Goal: Transaction & Acquisition: Purchase product/service

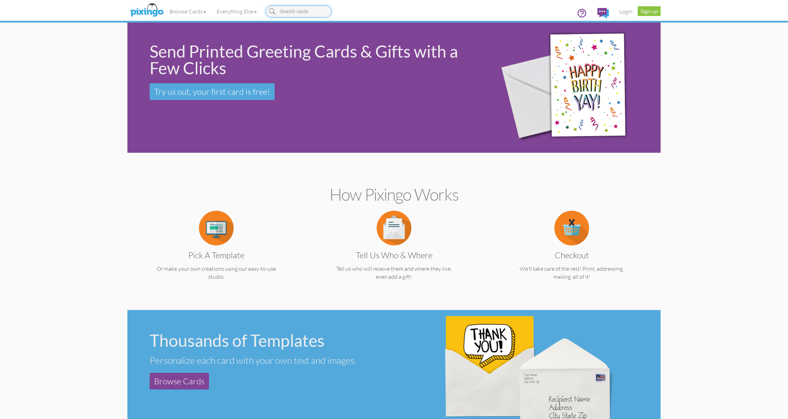
scroll to position [3, 0]
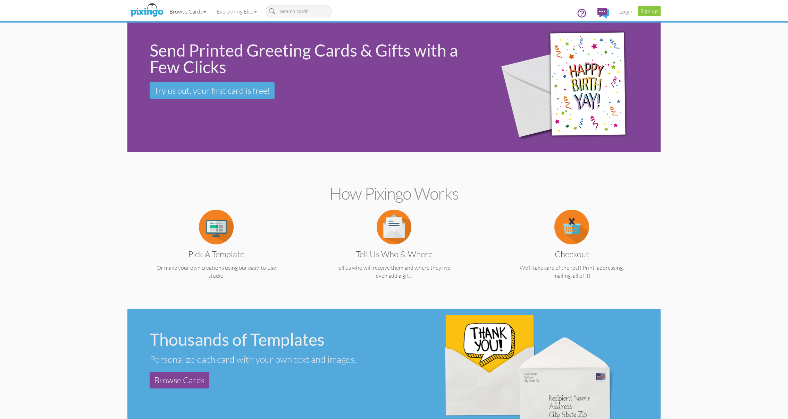
click at [196, 12] on link "Browse Cards" at bounding box center [187, 11] width 47 height 17
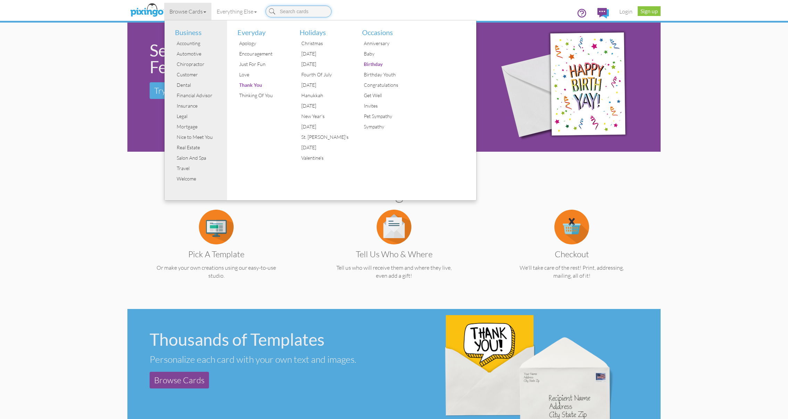
click at [290, 12] on input at bounding box center [299, 12] width 66 height 12
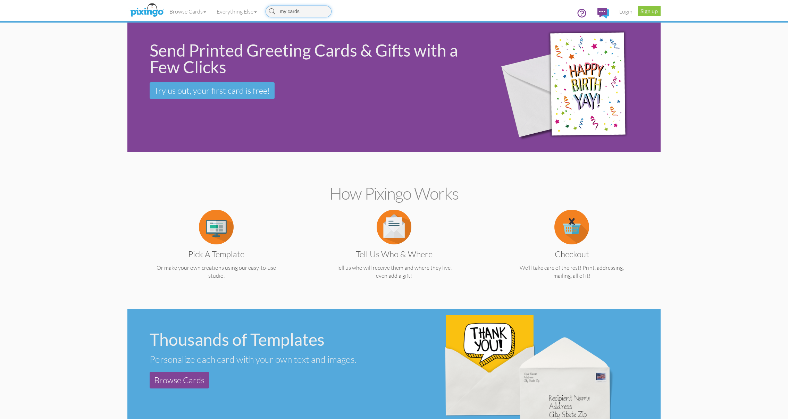
type input "my cards"
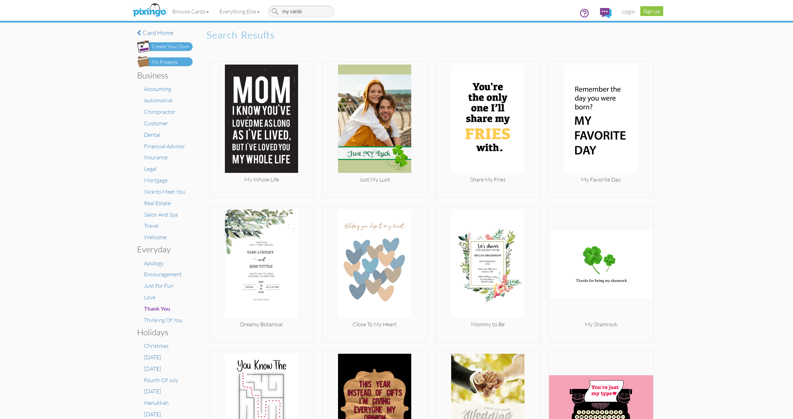
click at [165, 62] on div "My Projects" at bounding box center [165, 62] width 26 height 7
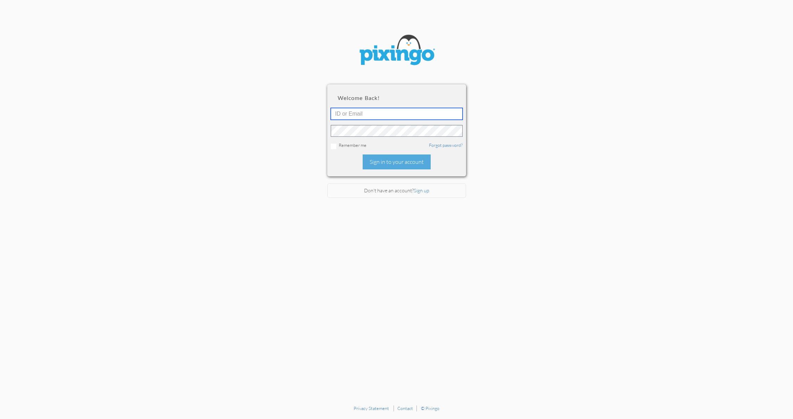
click at [351, 115] on input "text" at bounding box center [397, 114] width 132 height 12
type input "3077"
click at [400, 161] on div "Sign in to your account" at bounding box center [397, 161] width 68 height 15
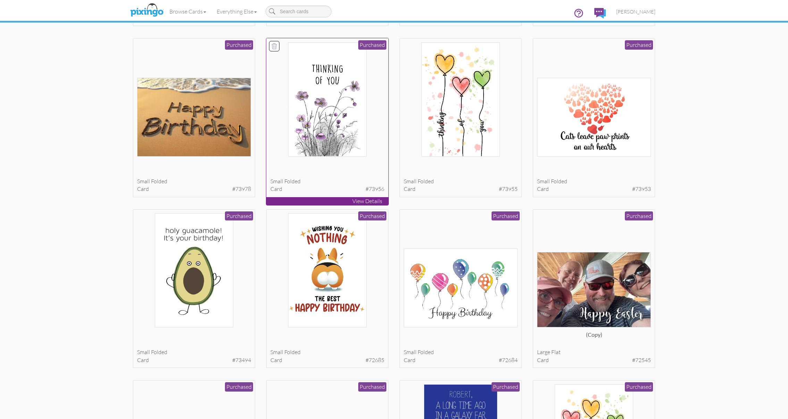
scroll to position [206, 0]
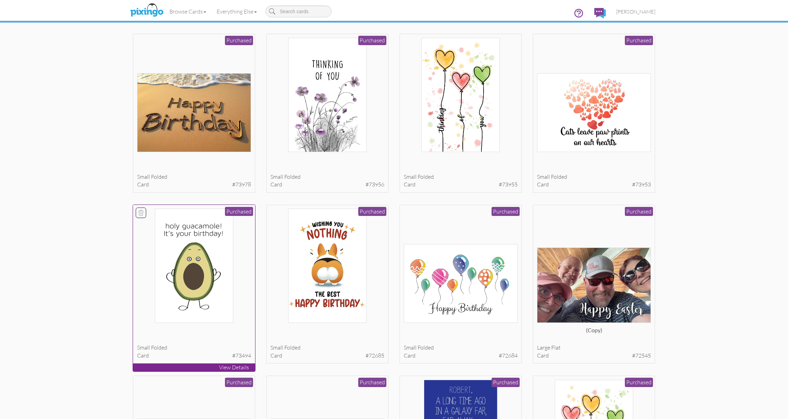
click at [197, 279] on img at bounding box center [194, 266] width 79 height 114
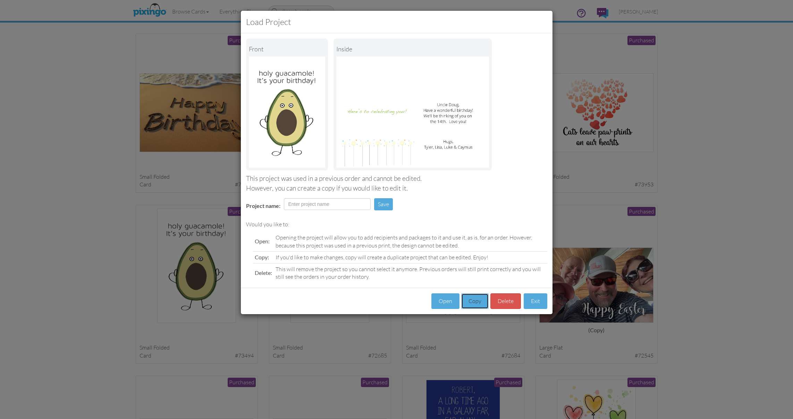
click at [470, 300] on button "Copy" at bounding box center [474, 301] width 27 height 16
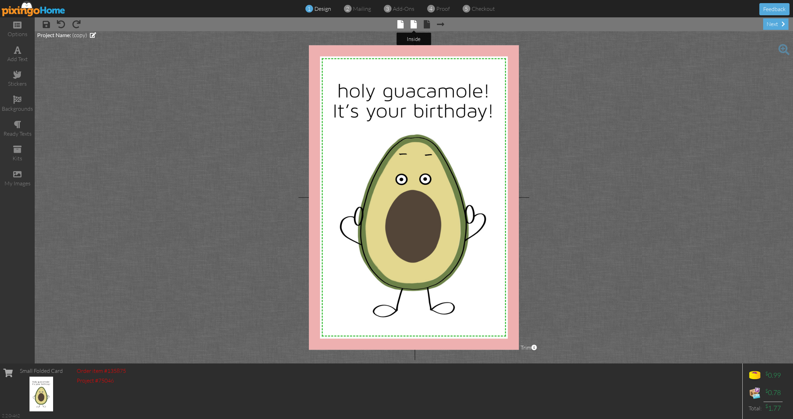
click at [417, 26] on span at bounding box center [414, 24] width 6 height 8
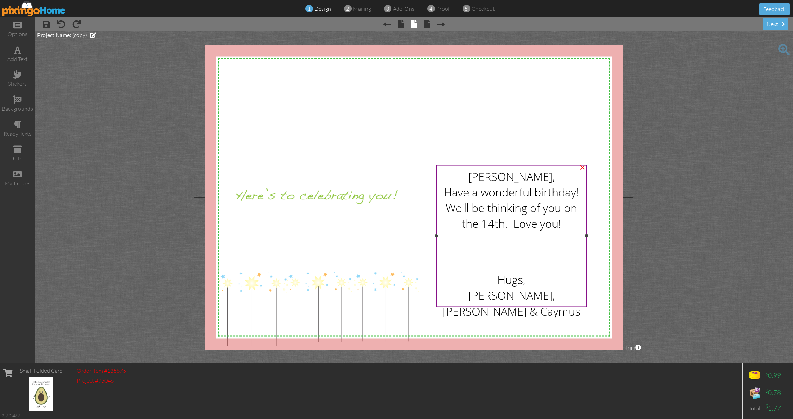
click at [480, 177] on span "Uncle Doug," at bounding box center [511, 177] width 87 height 16
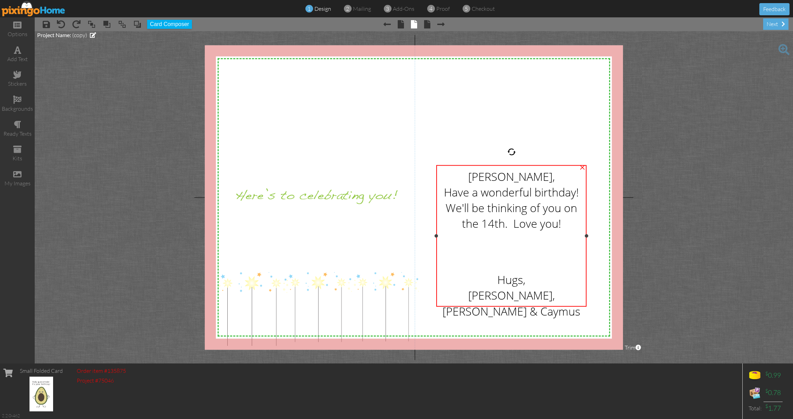
click at [481, 176] on span "Uncle Doug," at bounding box center [511, 177] width 87 height 16
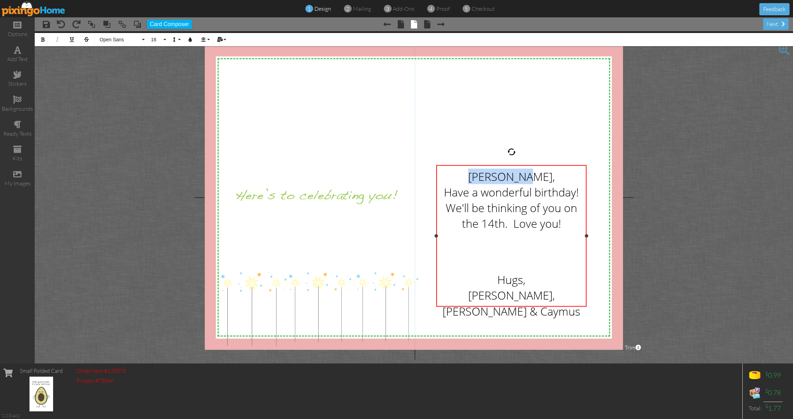
drag, startPoint x: 481, startPoint y: 176, endPoint x: 540, endPoint y: 177, distance: 58.3
click at [540, 177] on span "Uncle Doug," at bounding box center [511, 177] width 87 height 16
drag, startPoint x: 481, startPoint y: 193, endPoint x: 532, endPoint y: 192, distance: 50.3
click at [532, 192] on span "Have a wonderful birthday!" at bounding box center [511, 192] width 135 height 16
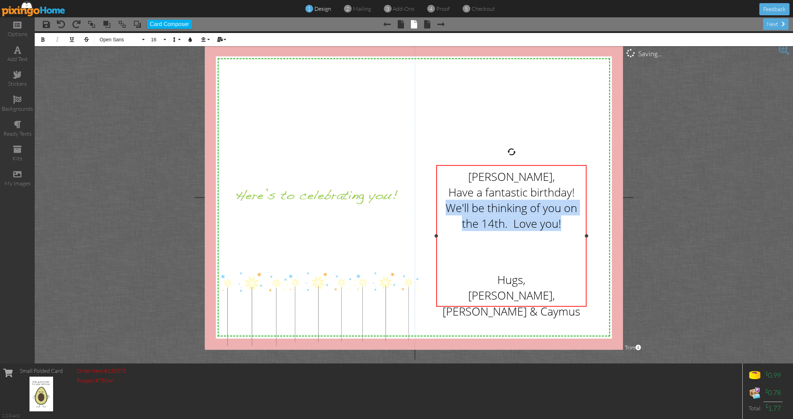
drag, startPoint x: 445, startPoint y: 207, endPoint x: 568, endPoint y: 227, distance: 124.1
click at [568, 227] on div "We'll be thinking of you on the 14th. Love you!" at bounding box center [511, 215] width 143 height 31
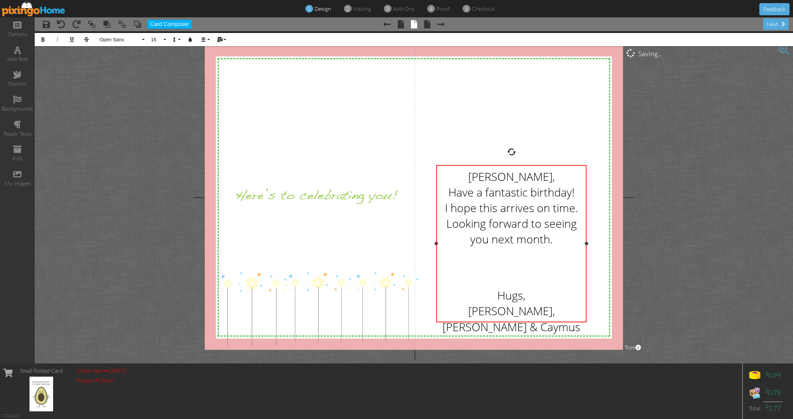
click at [511, 282] on div at bounding box center [511, 281] width 143 height 14
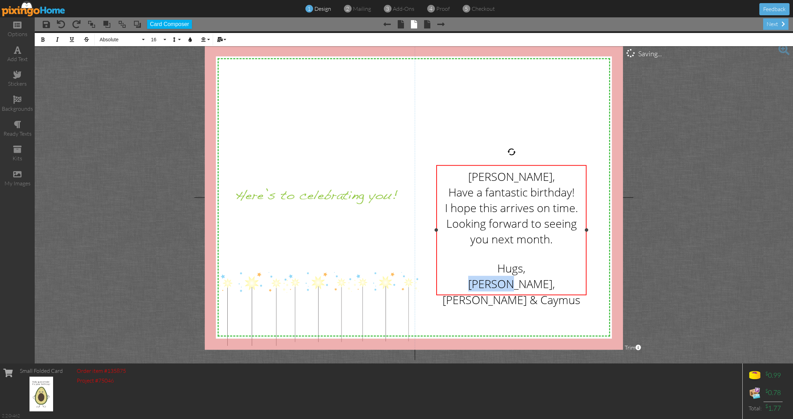
drag, startPoint x: 447, startPoint y: 280, endPoint x: 475, endPoint y: 285, distance: 28.5
click at [475, 285] on span "Tyler, Lisa, Luke & Caymus" at bounding box center [512, 292] width 138 height 32
drag, startPoint x: 481, startPoint y: 284, endPoint x: 566, endPoint y: 283, distance: 85.1
click at [567, 284] on div "Lisa, Luke & Caymus" at bounding box center [511, 292] width 143 height 32
click at [510, 258] on div at bounding box center [511, 254] width 143 height 14
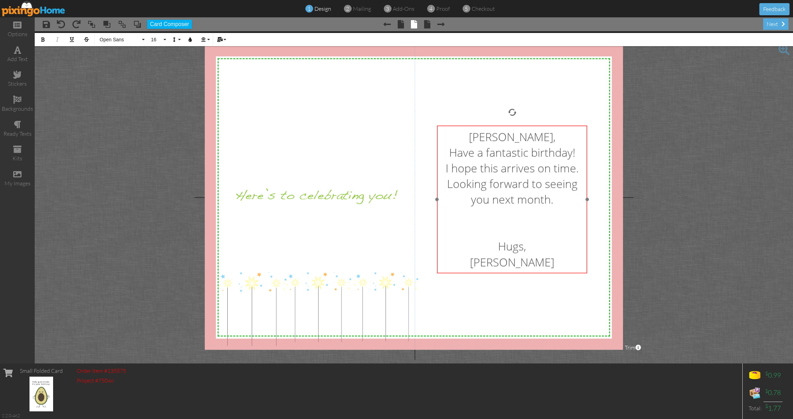
drag, startPoint x: 537, startPoint y: 165, endPoint x: 537, endPoint y: 126, distance: 39.6
click at [537, 126] on div "Judy, Have a fantastic birthday! I hope this arrives on time. Looking forward t…" at bounding box center [512, 200] width 150 height 148
click at [554, 309] on div "X X X X X X X X X X X X X X X X X X X X X X X X X X X X X X X X X X X X X X X X…" at bounding box center [414, 197] width 419 height 304
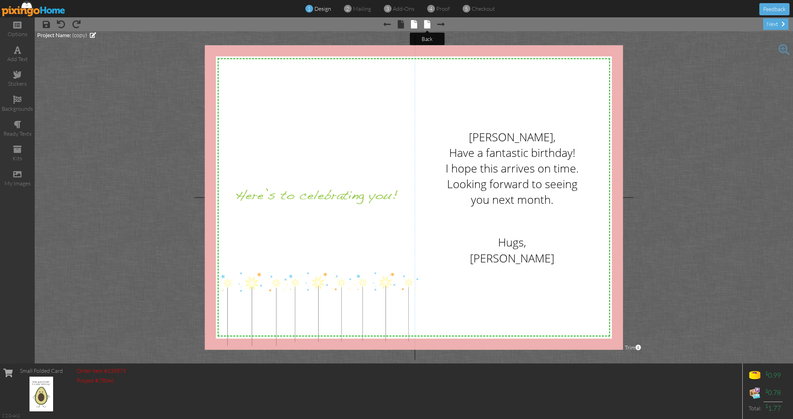
click at [427, 26] on span at bounding box center [427, 24] width 6 height 8
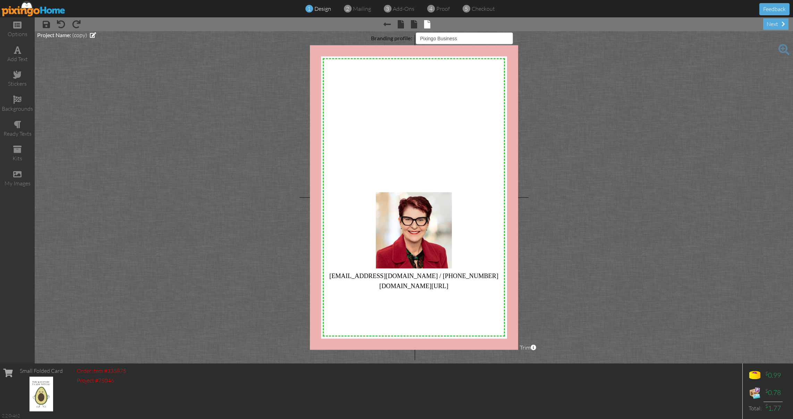
click at [632, 157] on project-studio-wrapper "X X X X X X X X X X X X X X X X X X X X X X X X X X X X X X X X X X X X X X X X…" at bounding box center [414, 197] width 758 height 332
click at [363, 8] on span "mailing" at bounding box center [362, 8] width 18 height 7
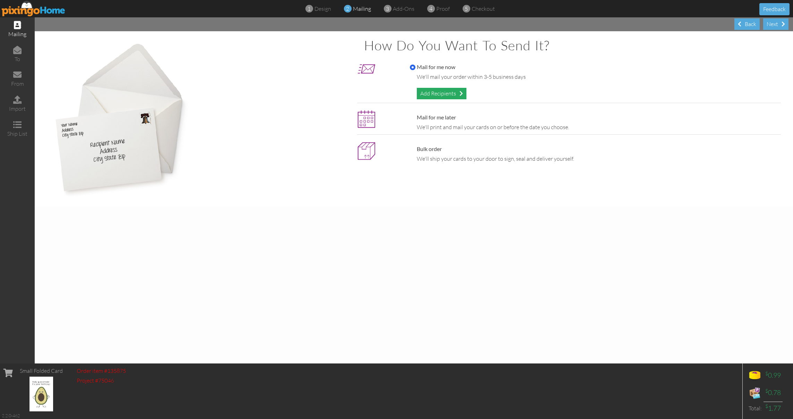
click at [436, 94] on div "Add Recipients" at bounding box center [442, 93] width 50 height 11
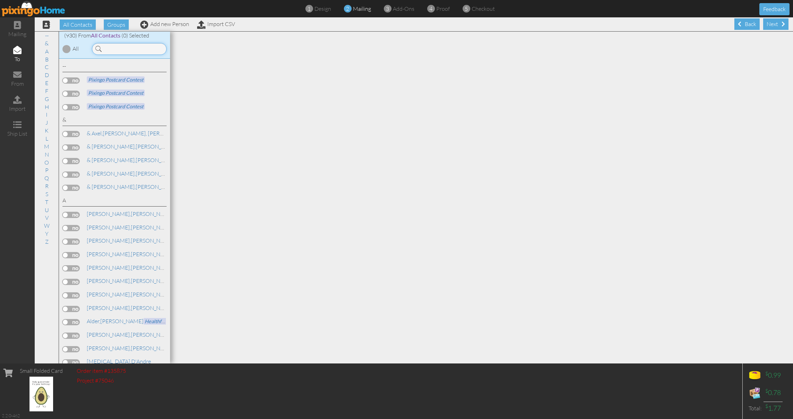
click at [119, 50] on input at bounding box center [129, 49] width 75 height 12
click at [142, 23] on span at bounding box center [144, 24] width 8 height 8
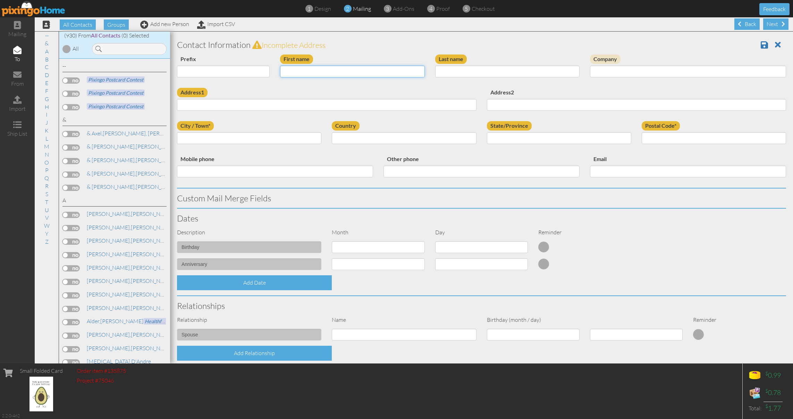
click at [292, 70] on input "First name" at bounding box center [352, 72] width 144 height 12
type input "[PERSON_NAME]"
type input "Impiccini"
click at [187, 105] on input "Address1" at bounding box center [327, 105] width 300 height 12
type input "[STREET_ADDRESS]"
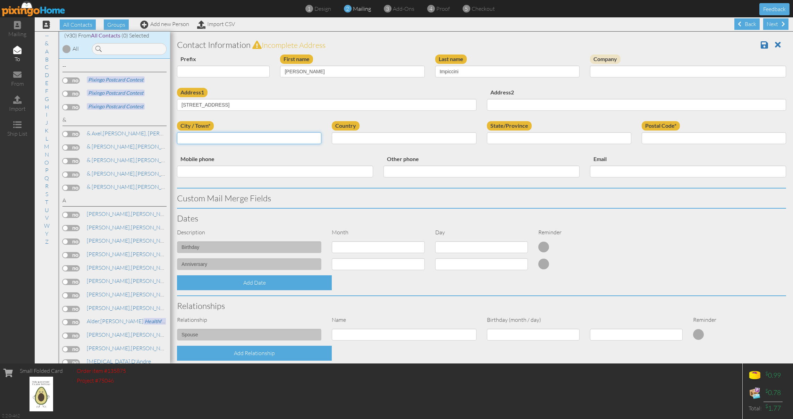
click at [193, 136] on input "City / Town*" at bounding box center [249, 138] width 144 height 12
type input "[PERSON_NAME]"
select select "object:4274"
select select "object:4572"
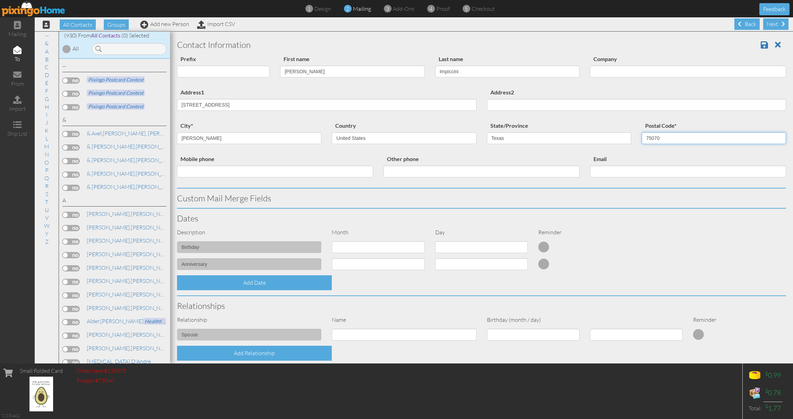
type input "75070"
click at [191, 170] on input "Mobile phone" at bounding box center [275, 172] width 196 height 12
type input "8176579196"
click at [598, 172] on input "Email" at bounding box center [688, 172] width 196 height 12
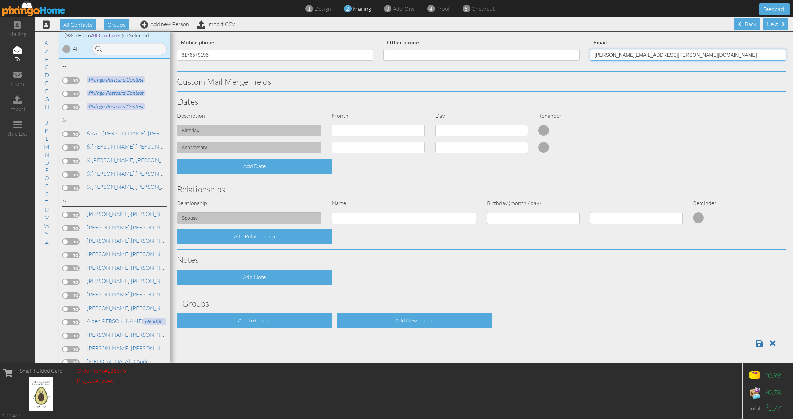
scroll to position [0, 0]
type input "judy.s.impiccini@gmail.com"
click at [756, 345] on span at bounding box center [759, 343] width 7 height 8
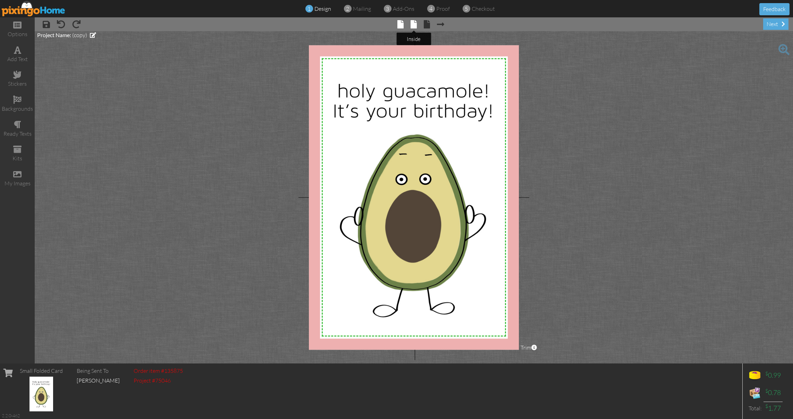
click at [412, 27] on span at bounding box center [414, 24] width 6 height 8
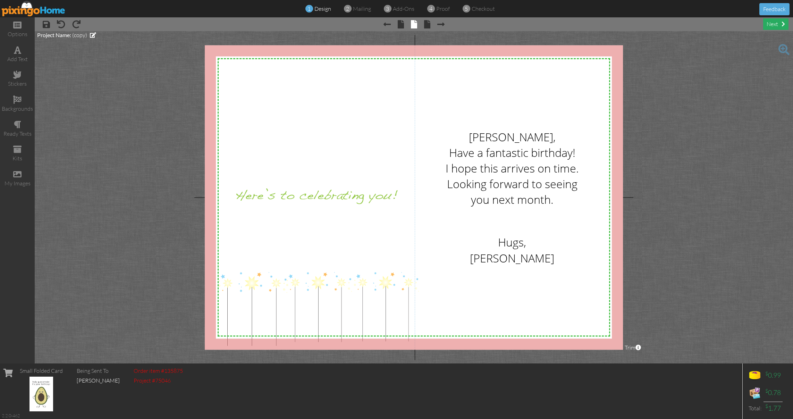
click at [779, 23] on div "next" at bounding box center [775, 23] width 25 height 11
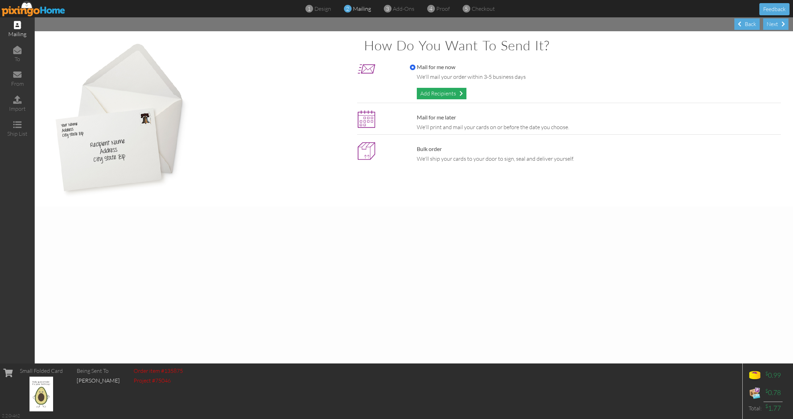
click at [442, 92] on div "Add Recipients" at bounding box center [442, 93] width 50 height 11
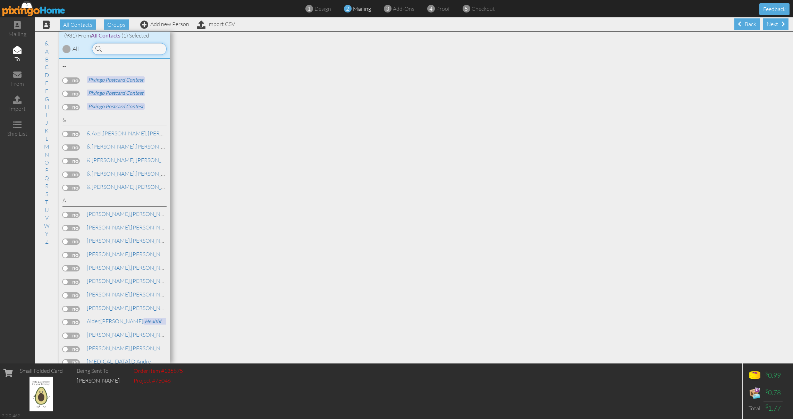
click at [104, 51] on input at bounding box center [129, 49] width 75 height 12
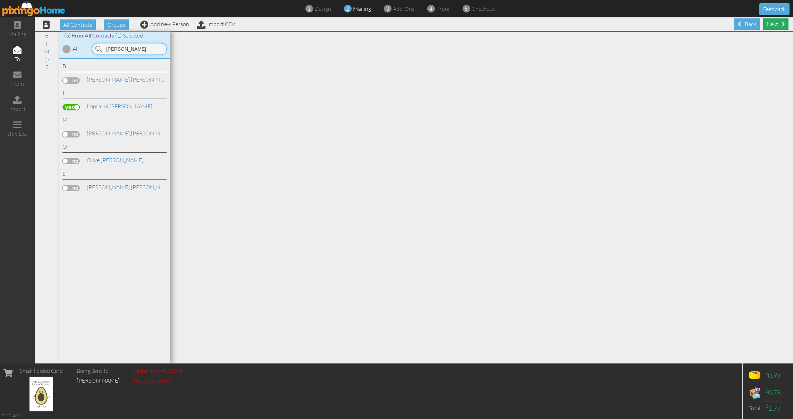
type input "[PERSON_NAME]"
click at [771, 22] on div "Next" at bounding box center [775, 23] width 25 height 11
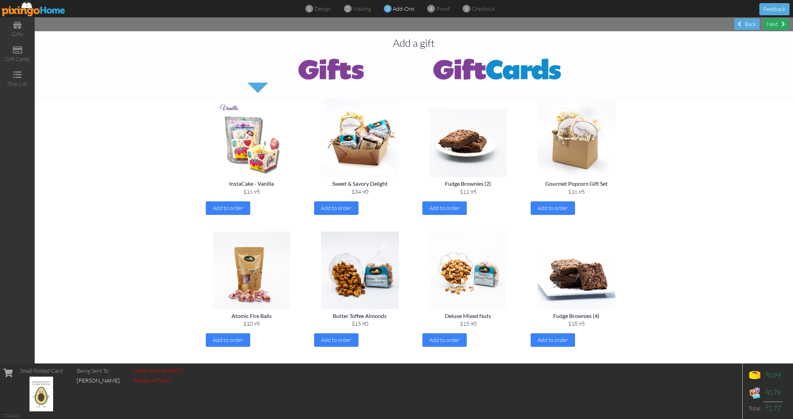
click at [776, 22] on div "Next" at bounding box center [775, 23] width 25 height 11
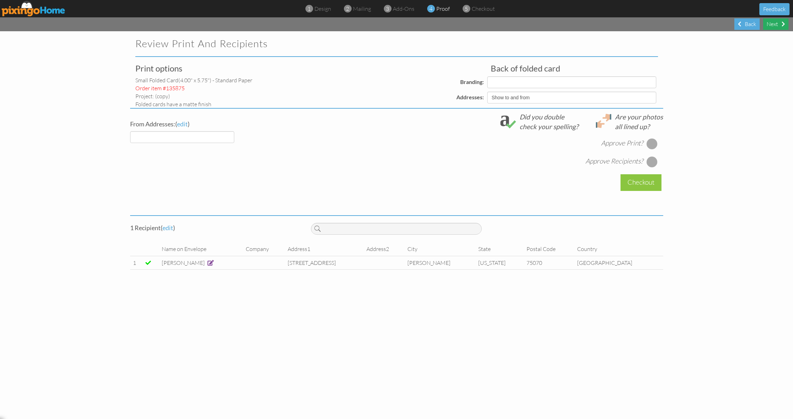
select select "object:3373"
select select "object:3377"
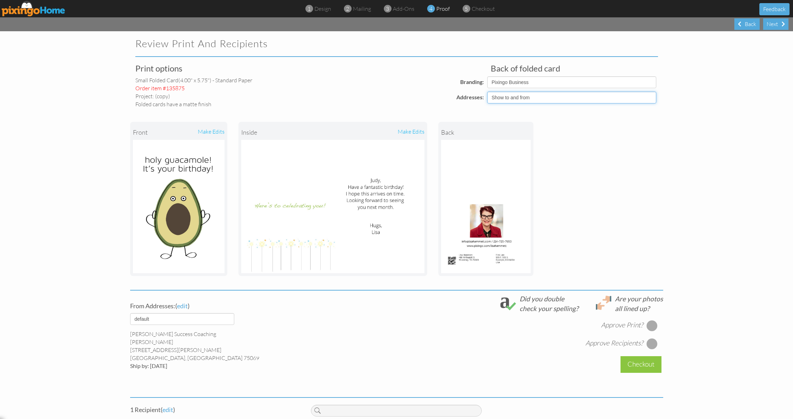
click at [649, 98] on select "Show to and from Show from only Hide to and from" at bounding box center [571, 98] width 169 height 12
select select "object:3372"
click at [487, 92] on select "Show to and from Show from only Hide to and from" at bounding box center [571, 98] width 169 height 12
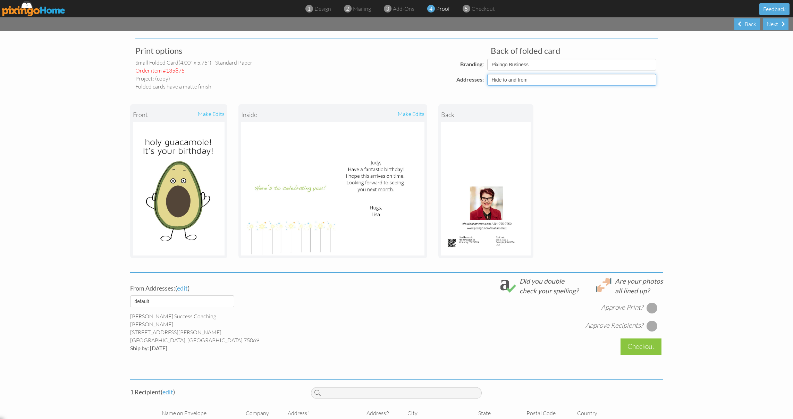
scroll to position [47, 0]
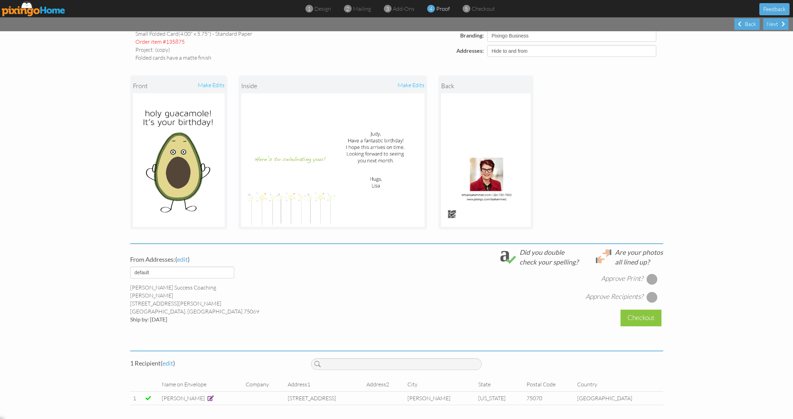
click at [648, 278] on div at bounding box center [652, 279] width 11 height 11
click at [652, 298] on div at bounding box center [652, 297] width 11 height 11
click at [645, 316] on div "Checkout" at bounding box center [641, 318] width 41 height 16
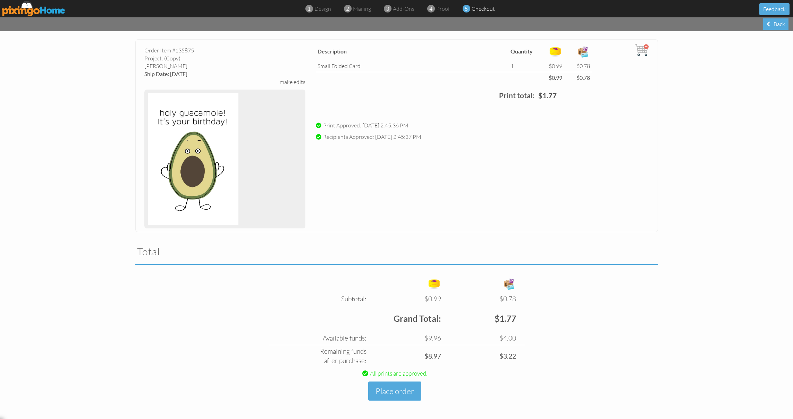
scroll to position [29, 0]
click at [393, 390] on button "Place order" at bounding box center [394, 390] width 53 height 19
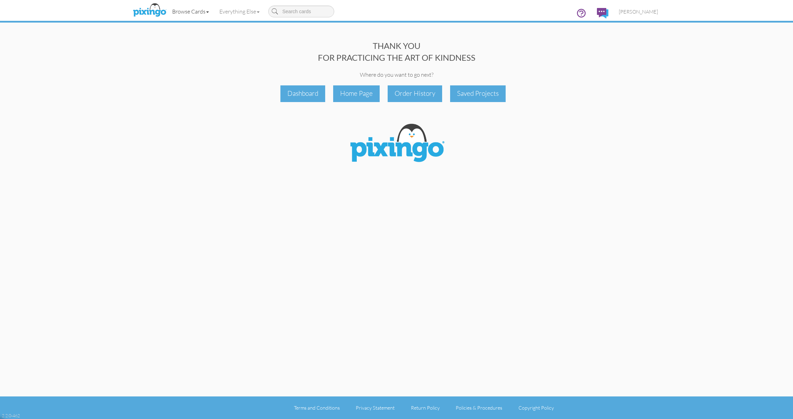
click at [206, 12] on link "Browse Cards" at bounding box center [190, 11] width 47 height 17
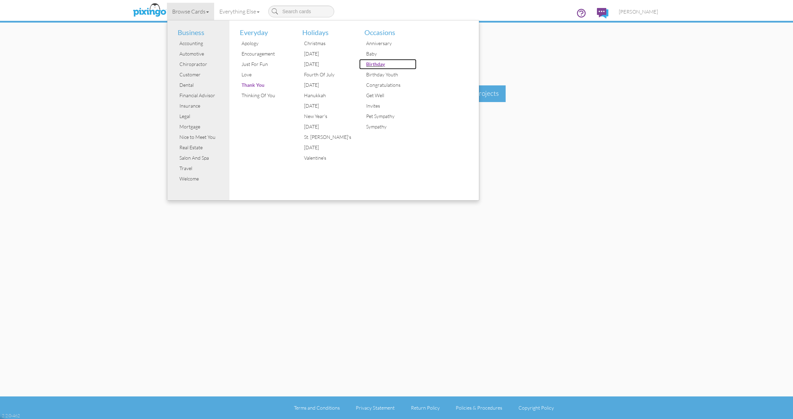
click at [379, 65] on div "Birthday" at bounding box center [390, 64] width 52 height 10
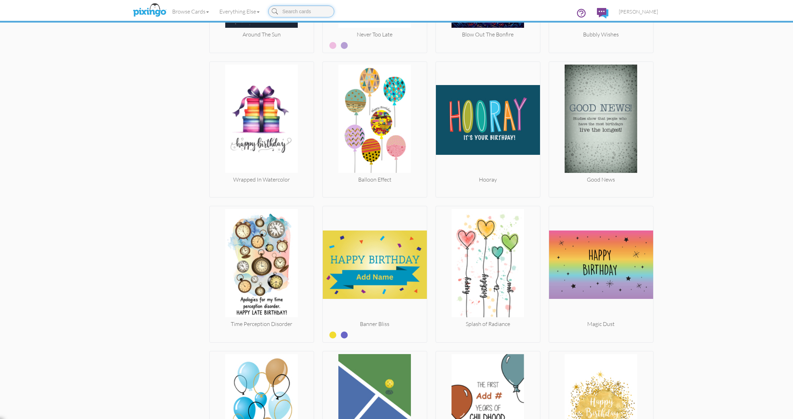
scroll to position [962, 0]
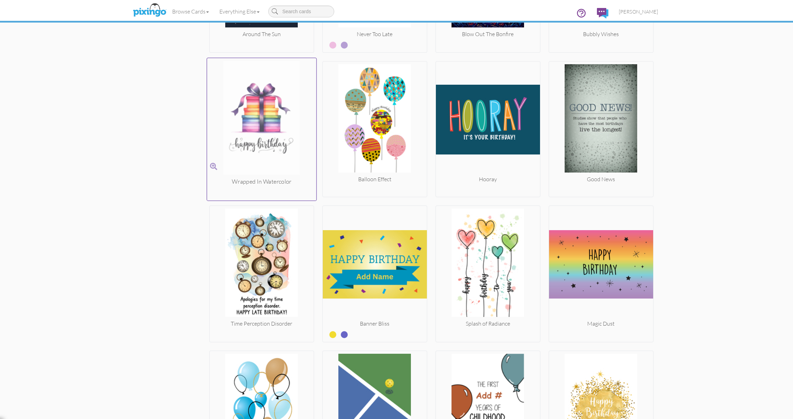
click at [258, 126] on img at bounding box center [261, 119] width 109 height 117
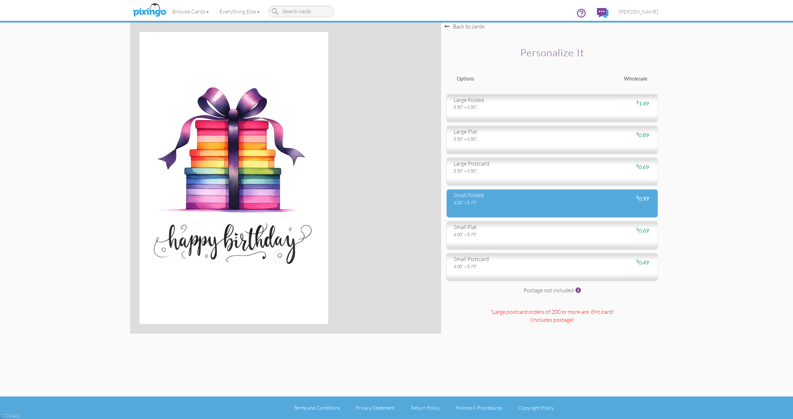
click at [537, 201] on div "4.00" x 5.75"" at bounding box center [500, 202] width 93 height 6
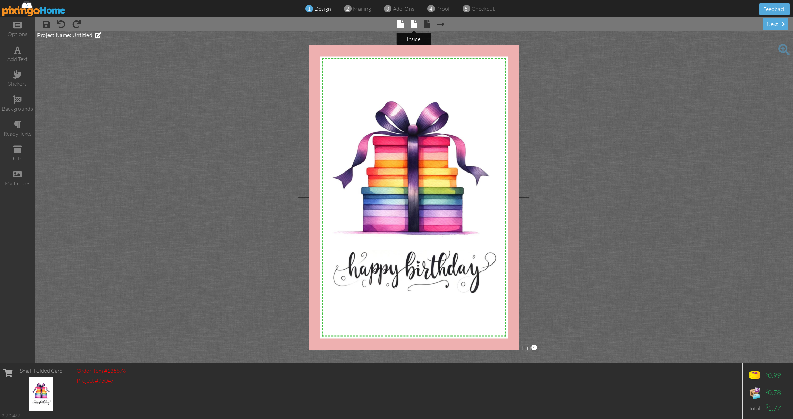
click at [414, 26] on span at bounding box center [414, 24] width 6 height 8
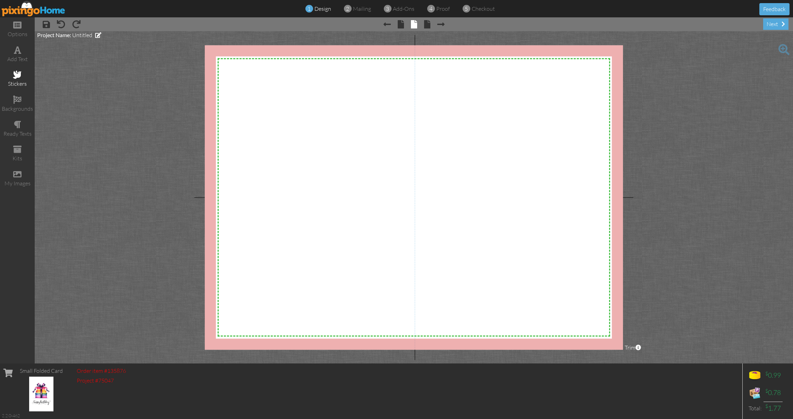
click at [19, 74] on span at bounding box center [17, 74] width 8 height 8
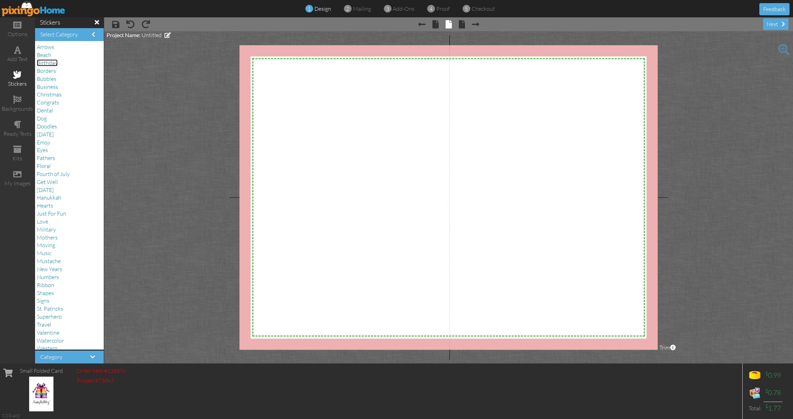
click at [51, 60] on span "Birthday" at bounding box center [47, 62] width 21 height 7
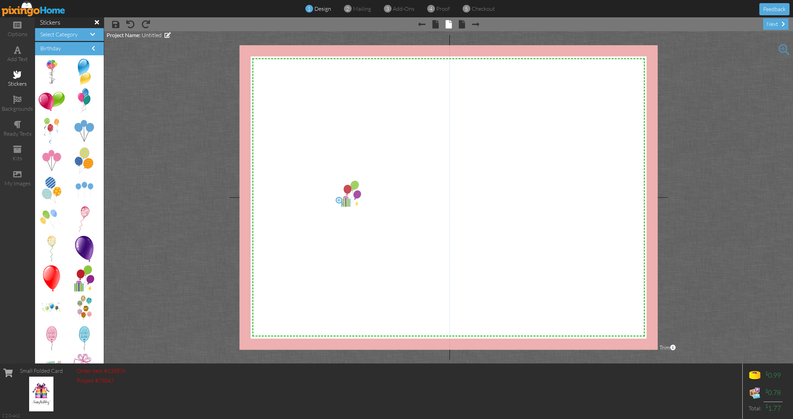
drag, startPoint x: 77, startPoint y: 281, endPoint x: 345, endPoint y: 196, distance: 281.0
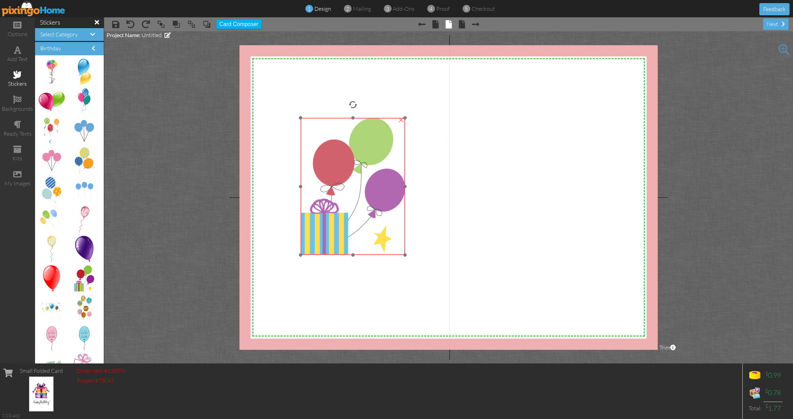
drag, startPoint x: 369, startPoint y: 260, endPoint x: 336, endPoint y: 197, distance: 71.1
click at [336, 197] on img at bounding box center [353, 186] width 104 height 137
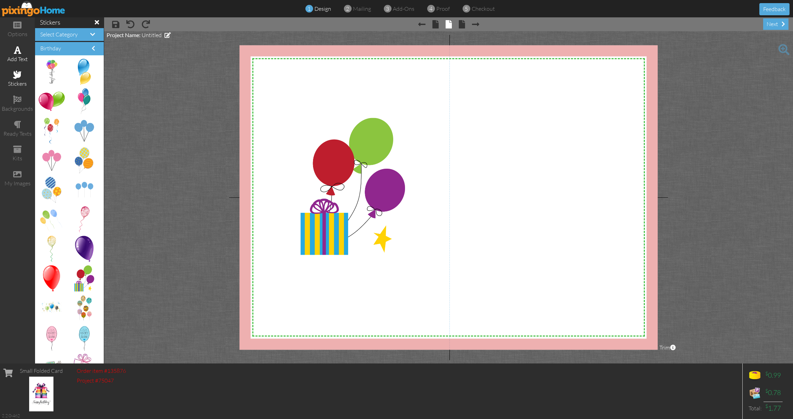
click at [21, 49] on div "add text" at bounding box center [17, 54] width 35 height 24
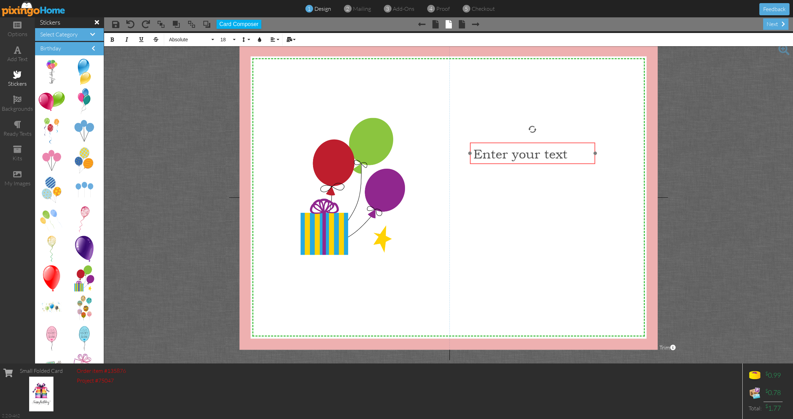
drag, startPoint x: 528, startPoint y: 76, endPoint x: 537, endPoint y: 143, distance: 67.6
click at [537, 143] on div "​ Enter your text ​" at bounding box center [533, 154] width 126 height 23
drag, startPoint x: 595, startPoint y: 154, endPoint x: 628, endPoint y: 155, distance: 33.3
click at [628, 155] on div at bounding box center [628, 153] width 3 height 3
click at [213, 40] on button "Absolute" at bounding box center [191, 39] width 50 height 13
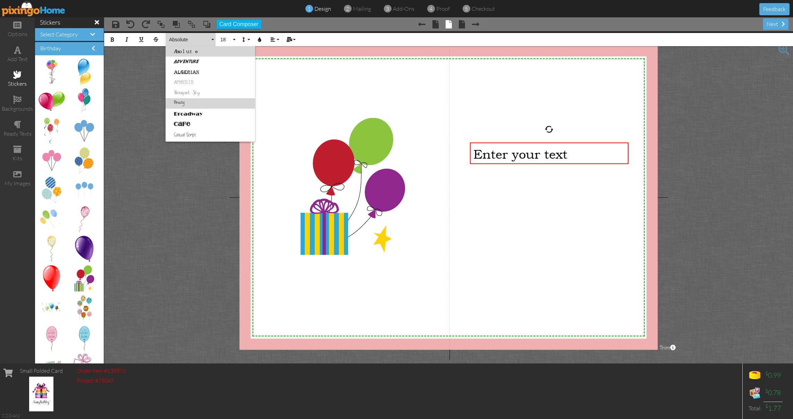
click at [185, 104] on link "Breezy" at bounding box center [211, 103] width 90 height 10
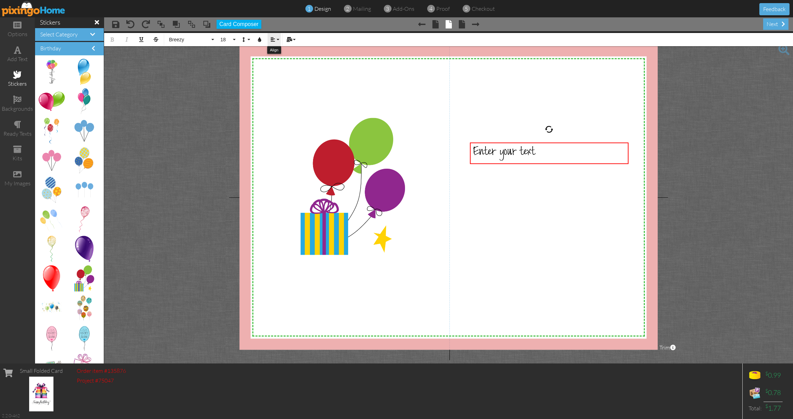
click at [280, 39] on button "Align" at bounding box center [274, 39] width 13 height 13
click at [279, 64] on icon at bounding box center [278, 64] width 5 height 5
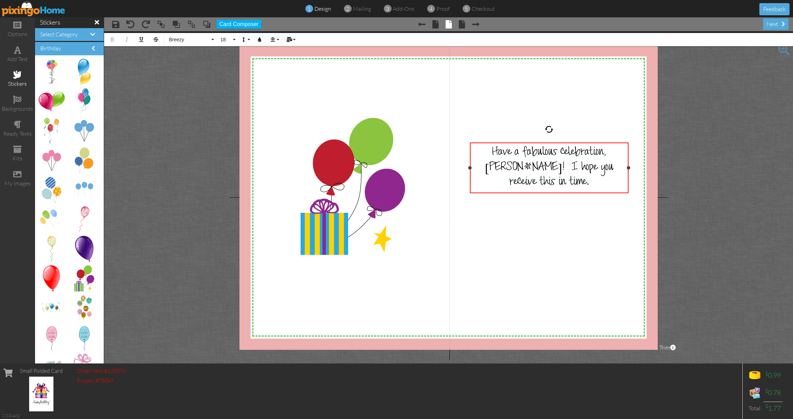
click at [613, 166] on span "Have a fabulous celebration, [PERSON_NAME]! I hope you receive this in time." at bounding box center [549, 168] width 128 height 44
drag, startPoint x: 523, startPoint y: 166, endPoint x: 575, endPoint y: 185, distance: 56.1
click at [575, 185] on div "Have a fabulous celebration, [PERSON_NAME]! I hope you receive this on time." at bounding box center [549, 168] width 152 height 44
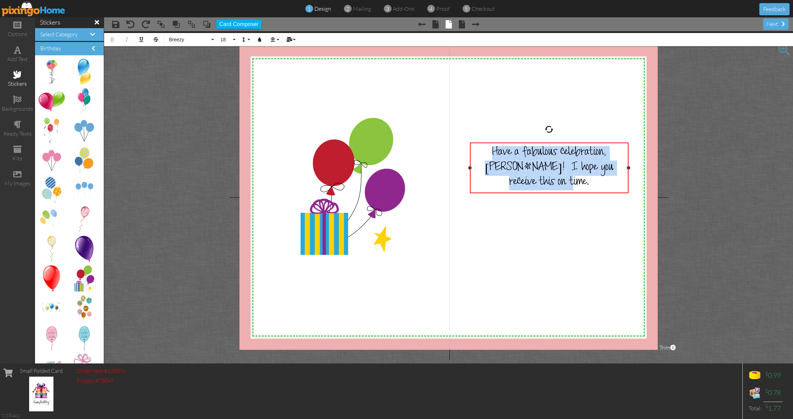
drag, startPoint x: 493, startPoint y: 149, endPoint x: 606, endPoint y: 178, distance: 117.3
click at [606, 178] on div "Have a fabulous celebration, [PERSON_NAME]! I hope you receive this on time." at bounding box center [549, 168] width 152 height 44
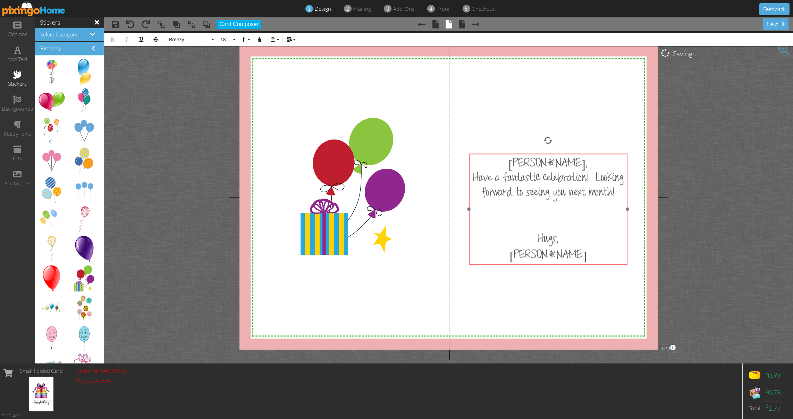
drag, startPoint x: 572, startPoint y: 143, endPoint x: 571, endPoint y: 154, distance: 11.2
click at [571, 154] on div "[PERSON_NAME], Have a fantastic celebration! Looking forward to seeing you next…" at bounding box center [548, 211] width 159 height 114
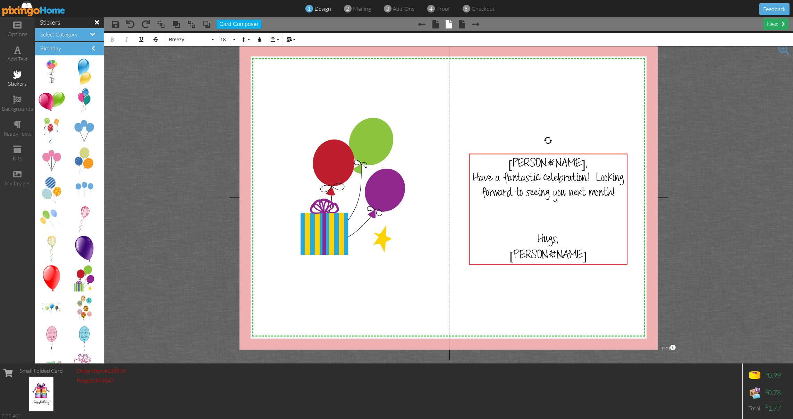
click at [777, 21] on div "next" at bounding box center [775, 23] width 25 height 11
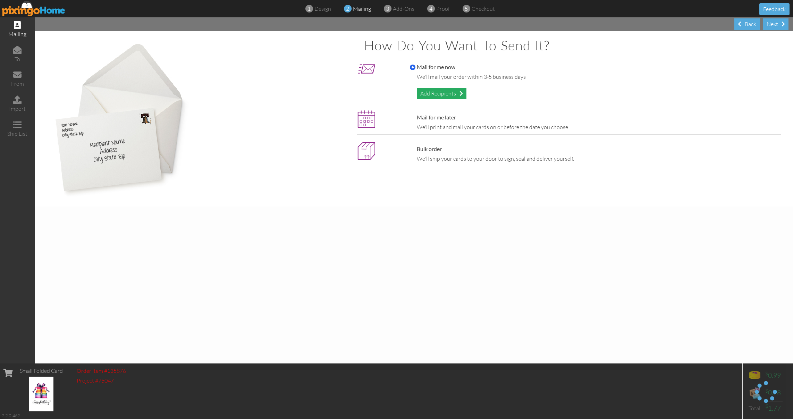
click at [447, 90] on div "Add Recipients" at bounding box center [442, 93] width 50 height 11
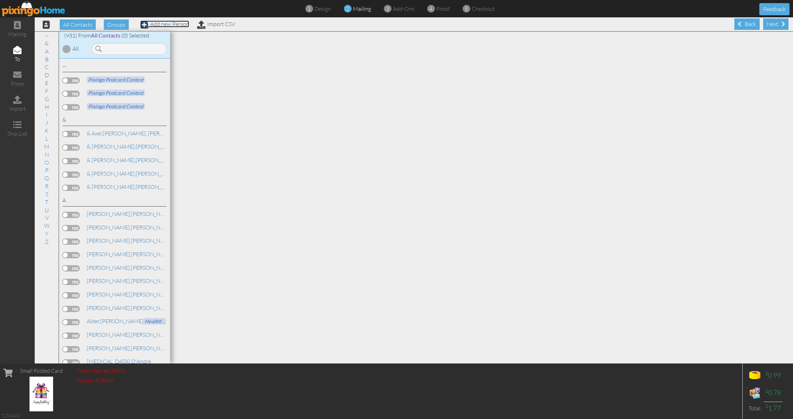
click at [168, 23] on link "Add new Person" at bounding box center [164, 23] width 49 height 7
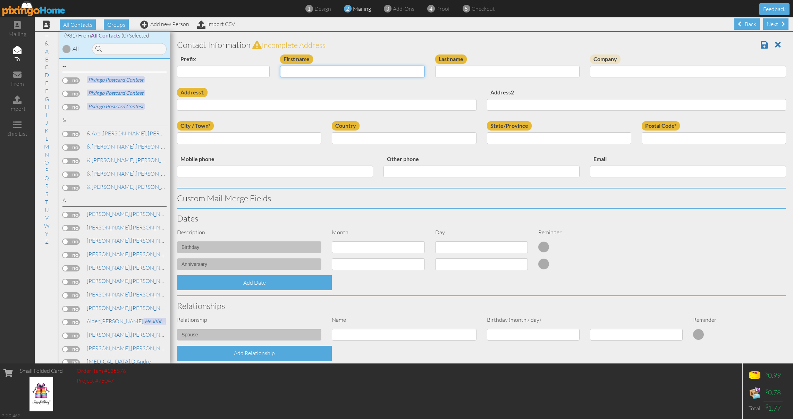
click at [297, 72] on input "First name" at bounding box center [352, 72] width 144 height 12
type input "[PERSON_NAME]"
type input "Fulenchek"
click at [189, 105] on input "Address1" at bounding box center [327, 105] width 300 height 12
type input "1318 [PERSON_NAME]"
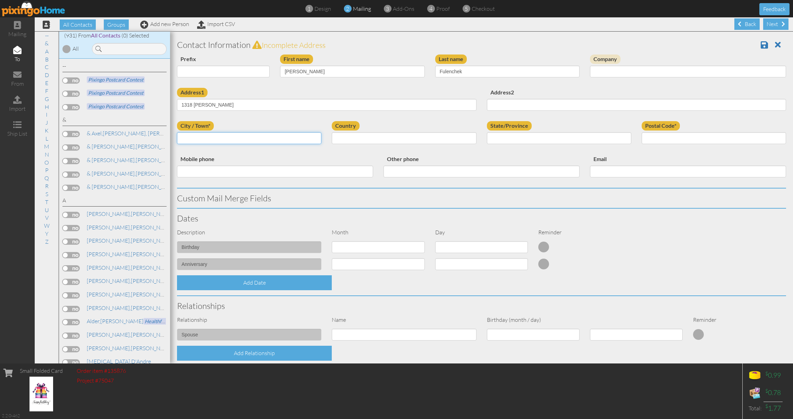
click at [191, 141] on input "City / Town*" at bounding box center [249, 138] width 144 height 12
type input "Carrollton"
select select "object:6957"
select select "object:7255"
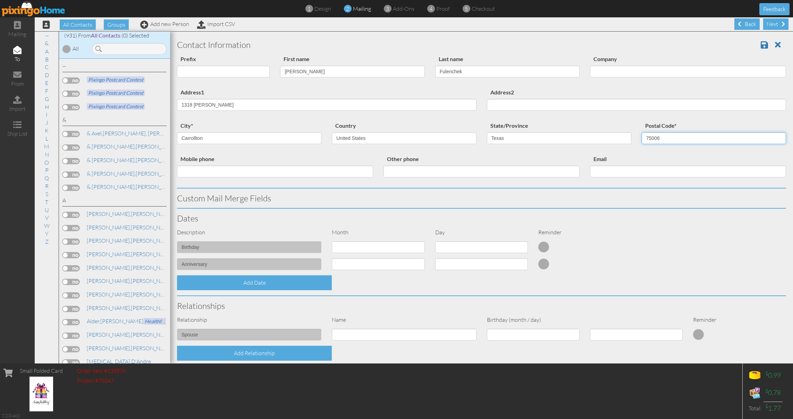
type input "75006"
drag, startPoint x: 187, startPoint y: 175, endPoint x: 188, endPoint y: 179, distance: 4.2
click at [187, 174] on input "Mobile phone" at bounding box center [275, 172] width 196 height 12
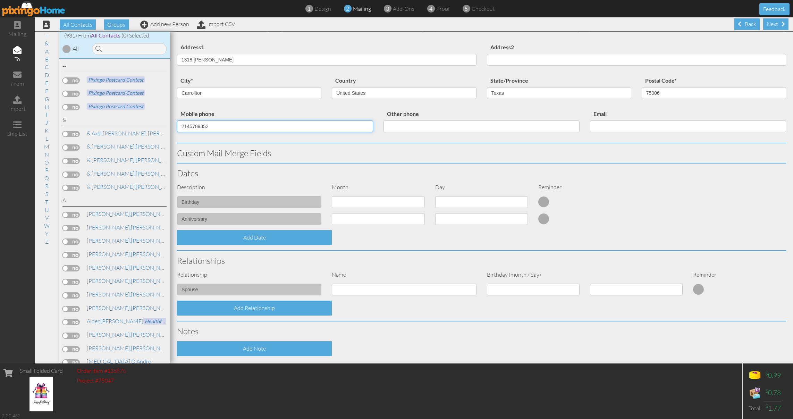
scroll to position [117, 0]
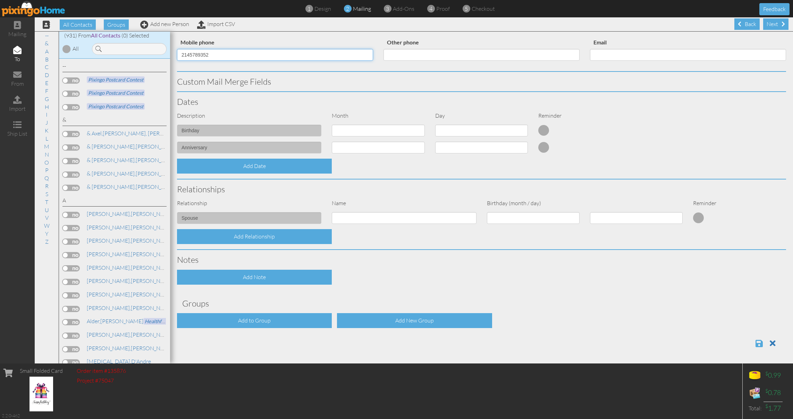
type input "2145789352"
click at [756, 344] on span at bounding box center [759, 343] width 7 height 8
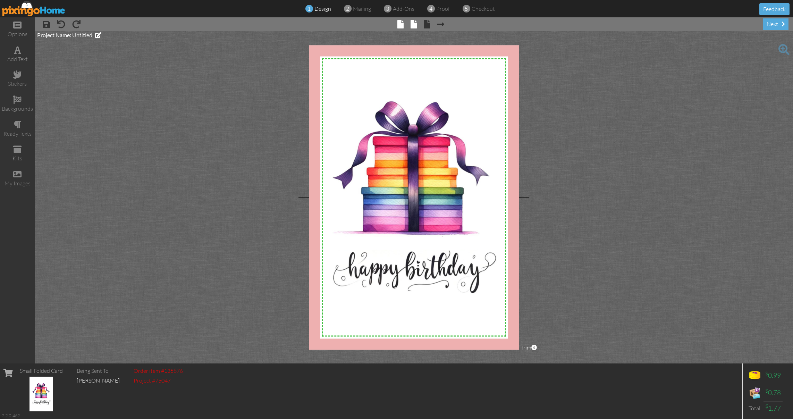
click at [417, 24] on span at bounding box center [414, 24] width 6 height 8
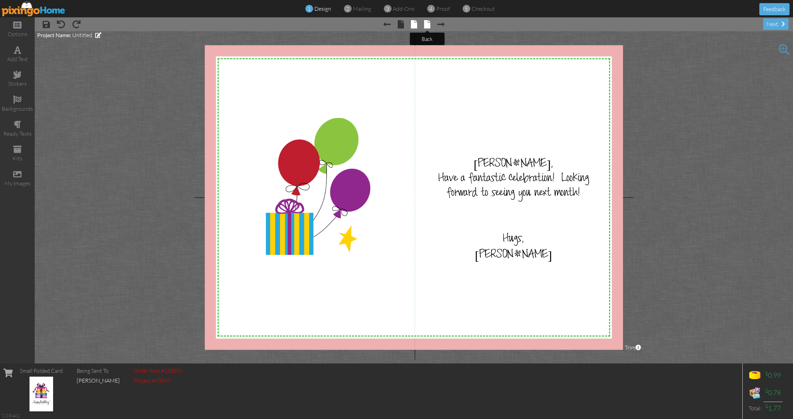
click at [426, 25] on span at bounding box center [427, 24] width 6 height 8
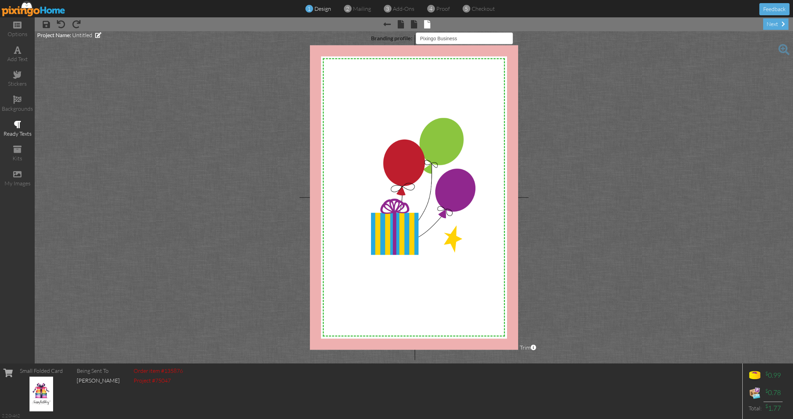
select select "object:144"
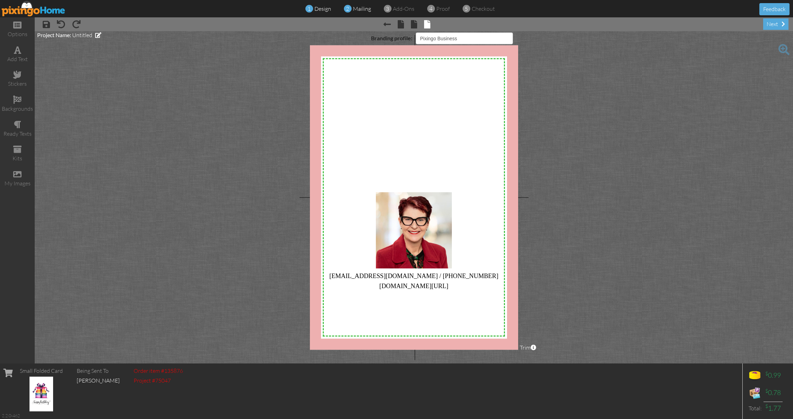
click at [360, 11] on span "mailing" at bounding box center [362, 8] width 18 height 7
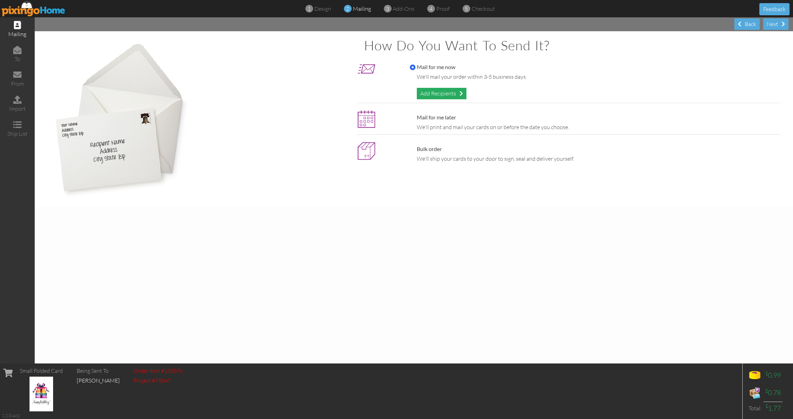
click at [442, 93] on div "Add Recipients" at bounding box center [442, 93] width 50 height 11
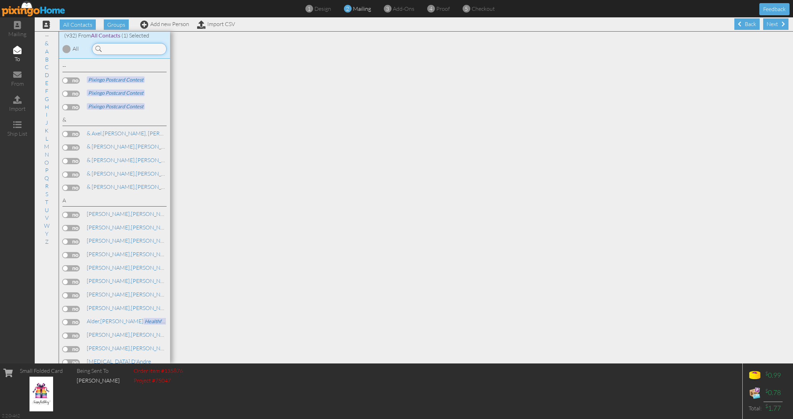
click at [115, 51] on input at bounding box center [129, 49] width 75 height 12
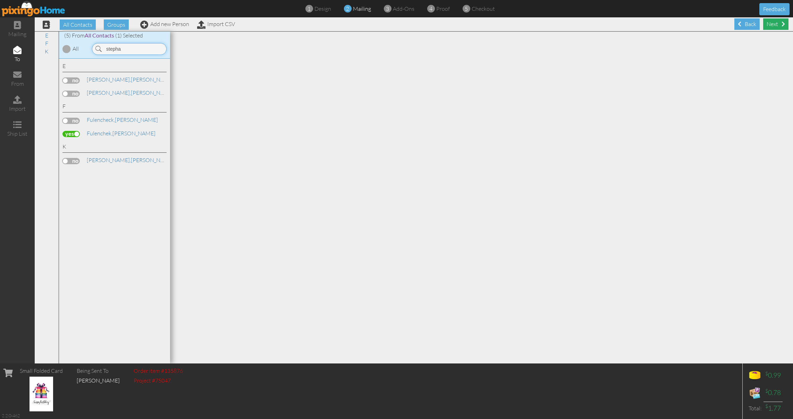
type input "stepha"
click at [773, 22] on div "Next" at bounding box center [775, 23] width 25 height 11
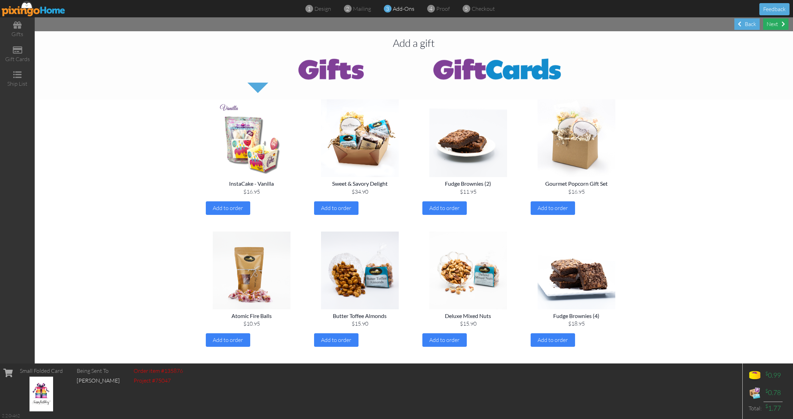
click at [770, 22] on div "Next" at bounding box center [775, 23] width 25 height 11
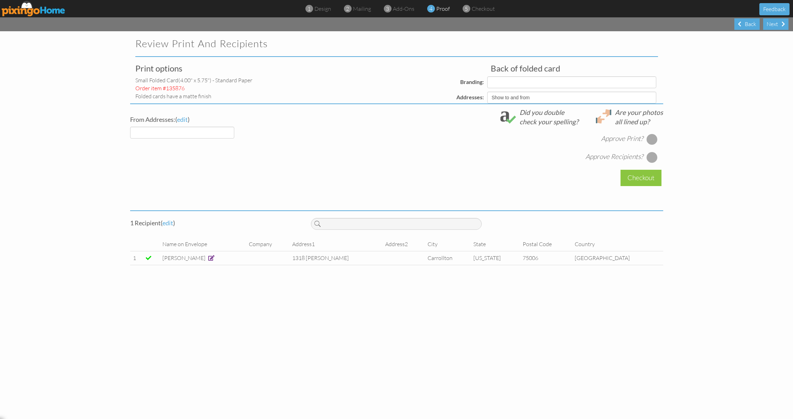
select select "object:3403"
select select "object:3406"
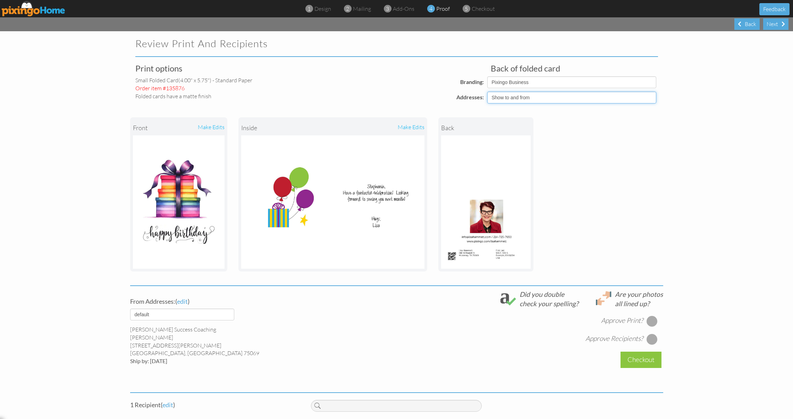
click at [650, 96] on select "Show to and from Show from only Hide to and from" at bounding box center [571, 98] width 169 height 12
select select "object:3401"
click at [487, 92] on select "Show to and from Show from only Hide to and from" at bounding box center [571, 98] width 169 height 12
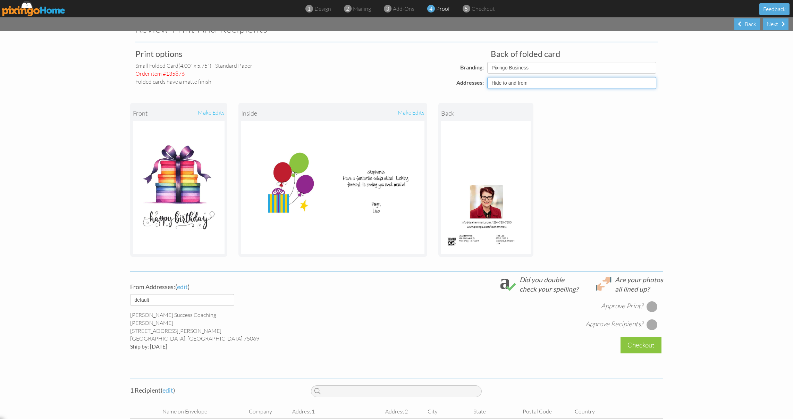
scroll to position [42, 0]
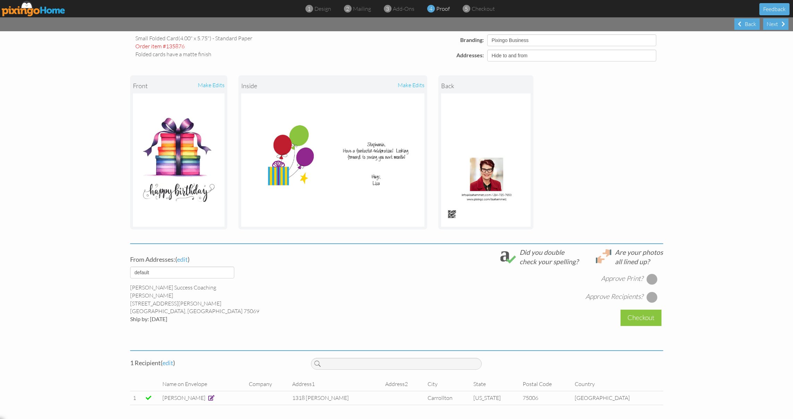
click at [647, 279] on div at bounding box center [652, 279] width 11 height 11
drag, startPoint x: 649, startPoint y: 295, endPoint x: 633, endPoint y: 308, distance: 20.0
click at [649, 295] on div at bounding box center [652, 297] width 11 height 11
click at [642, 318] on div "Checkout" at bounding box center [641, 318] width 41 height 16
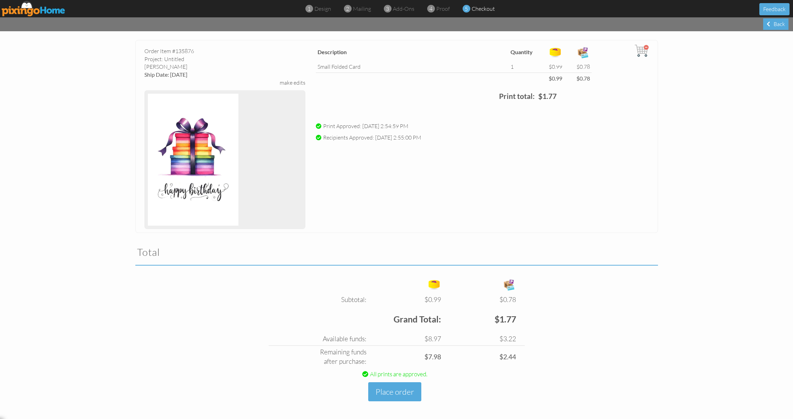
scroll to position [29, 0]
drag, startPoint x: 400, startPoint y: 394, endPoint x: 394, endPoint y: 394, distance: 5.6
click at [400, 394] on button "Place order" at bounding box center [394, 390] width 53 height 19
